Goal: Information Seeking & Learning: Learn about a topic

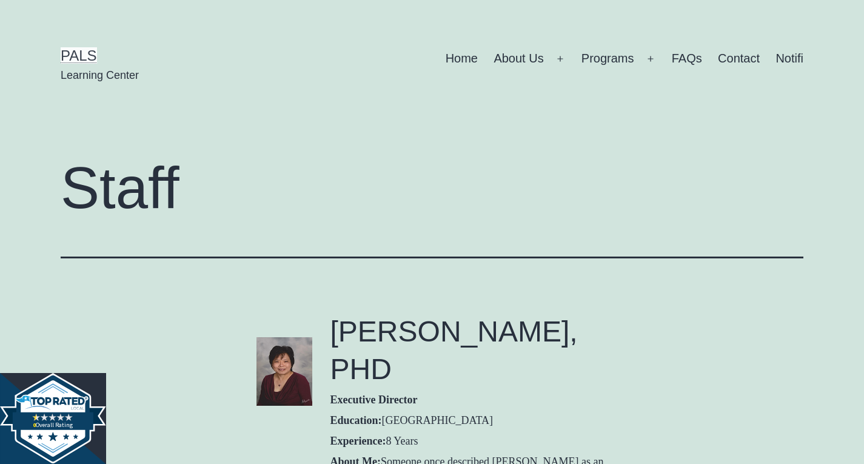
click at [75, 50] on link "PALS" at bounding box center [79, 55] width 36 height 16
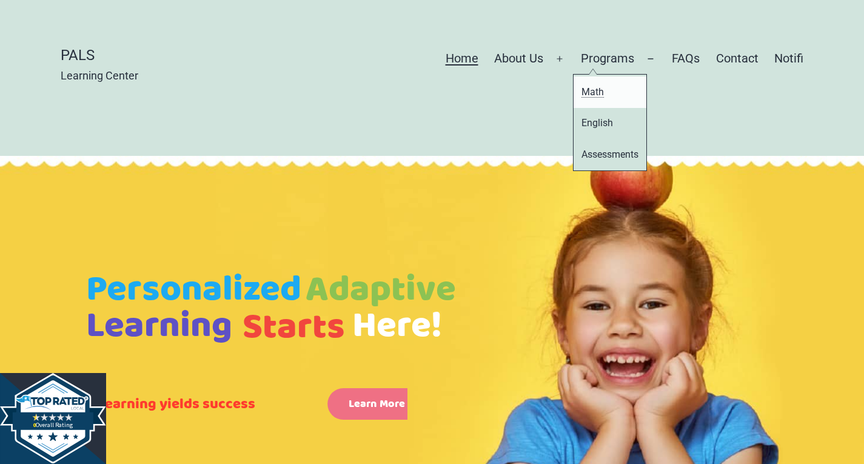
click at [605, 89] on link "Math" at bounding box center [609, 91] width 73 height 31
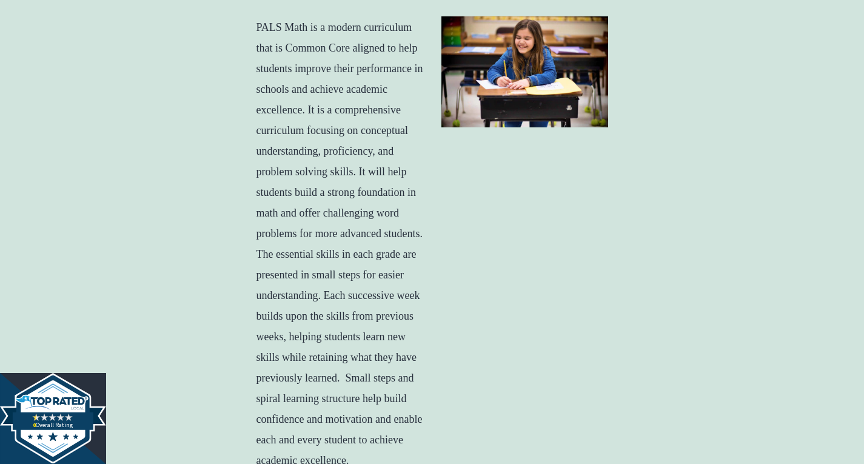
scroll to position [424, 0]
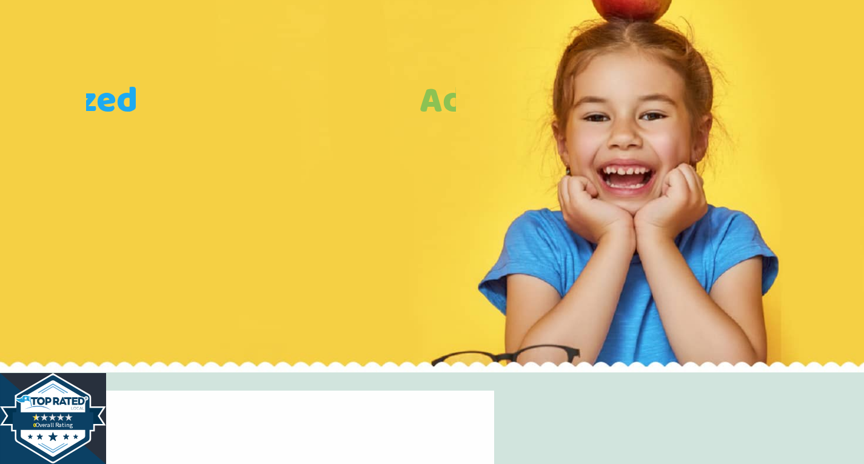
scroll to position [303, 0]
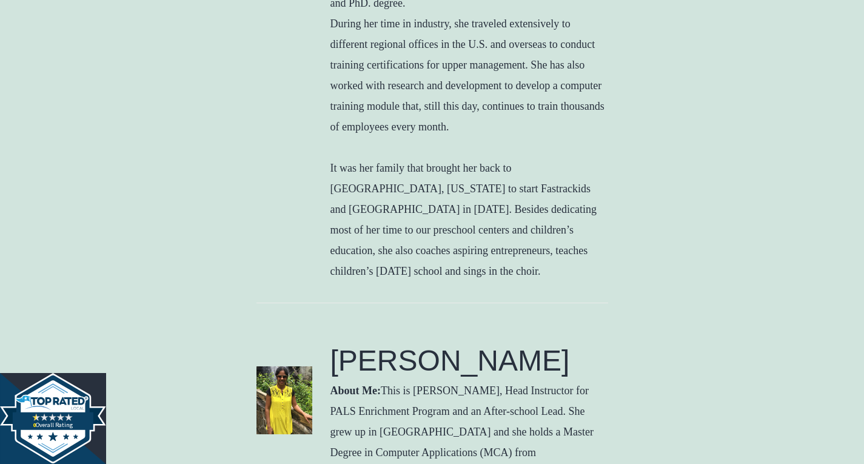
scroll to position [909, 0]
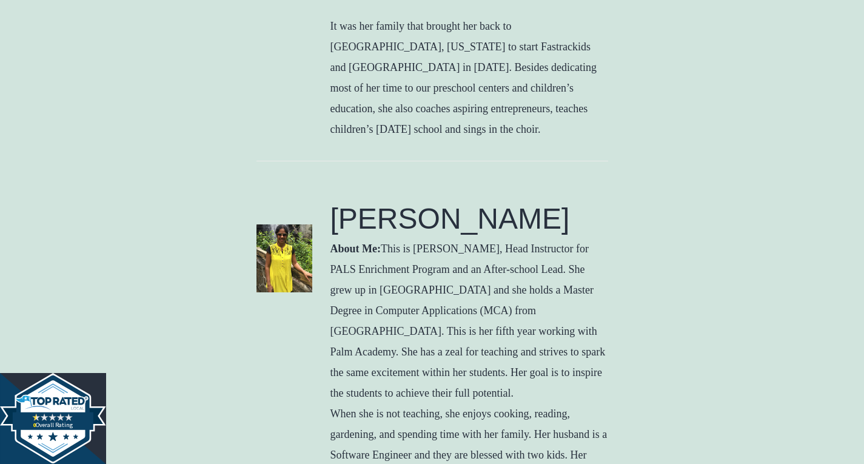
click at [294, 224] on img at bounding box center [284, 258] width 56 height 68
